Goal: Navigation & Orientation: Find specific page/section

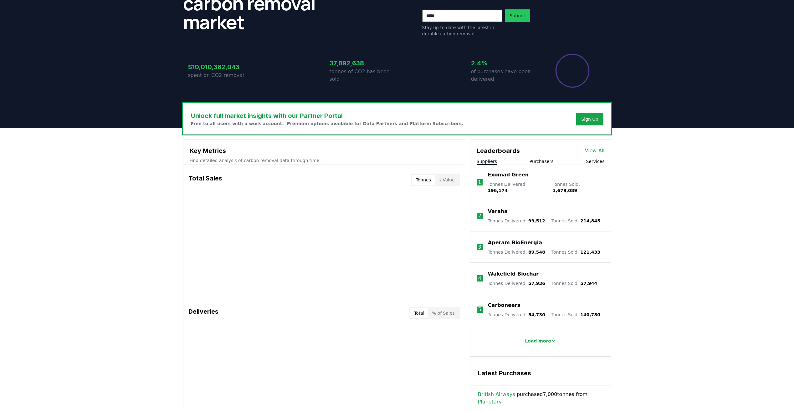
scroll to position [89, 0]
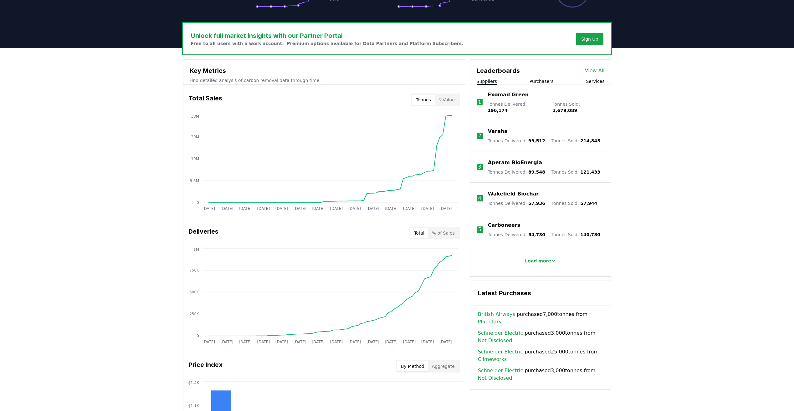
scroll to position [58, 0]
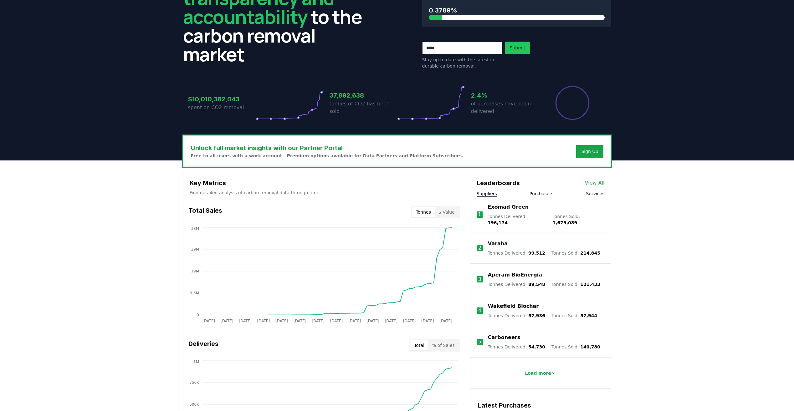
click at [545, 196] on button "Purchasers" at bounding box center [542, 194] width 24 height 6
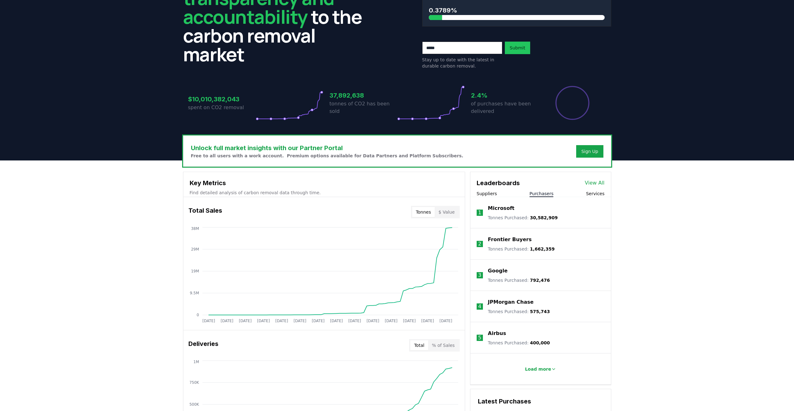
click at [519, 240] on p "Frontier Buyers" at bounding box center [510, 240] width 44 height 8
